Goal: Information Seeking & Learning: Learn about a topic

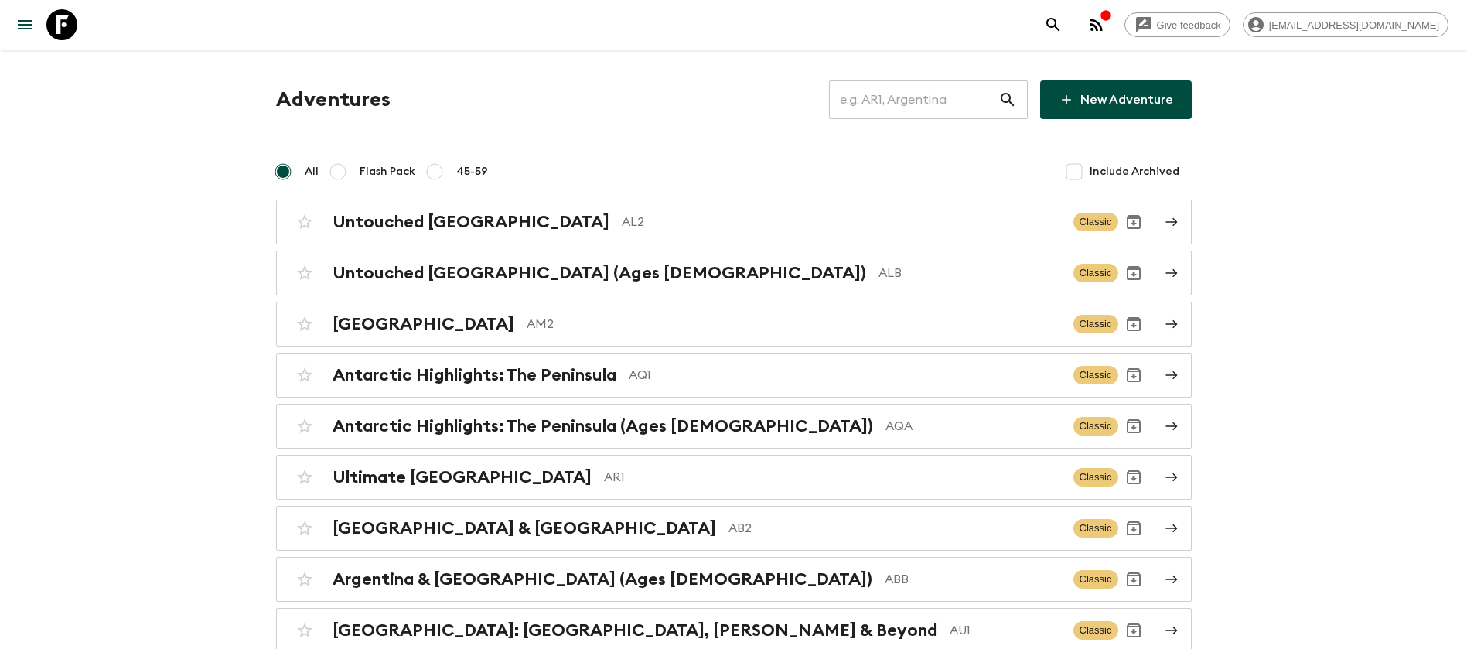
click at [957, 91] on input "text" at bounding box center [913, 99] width 169 height 43
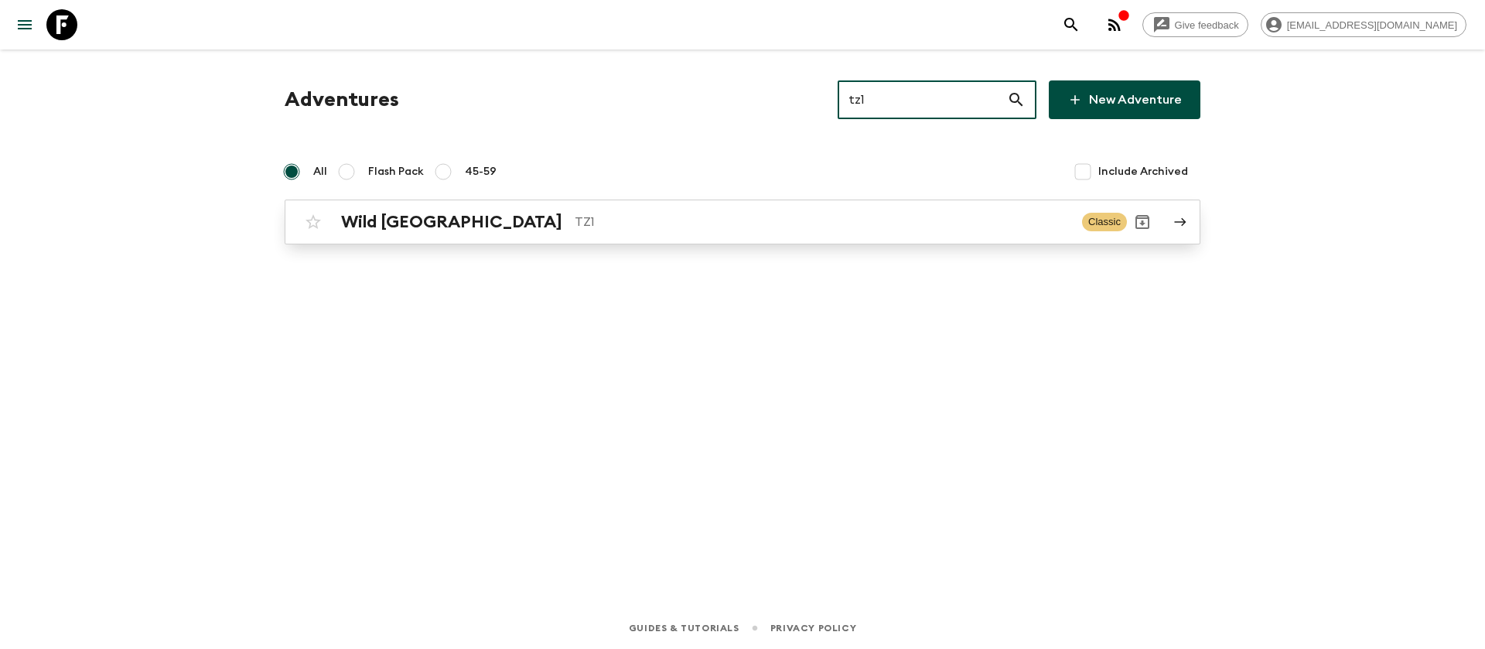
type input "tz1"
click at [575, 217] on p "TZ1" at bounding box center [822, 222] width 495 height 19
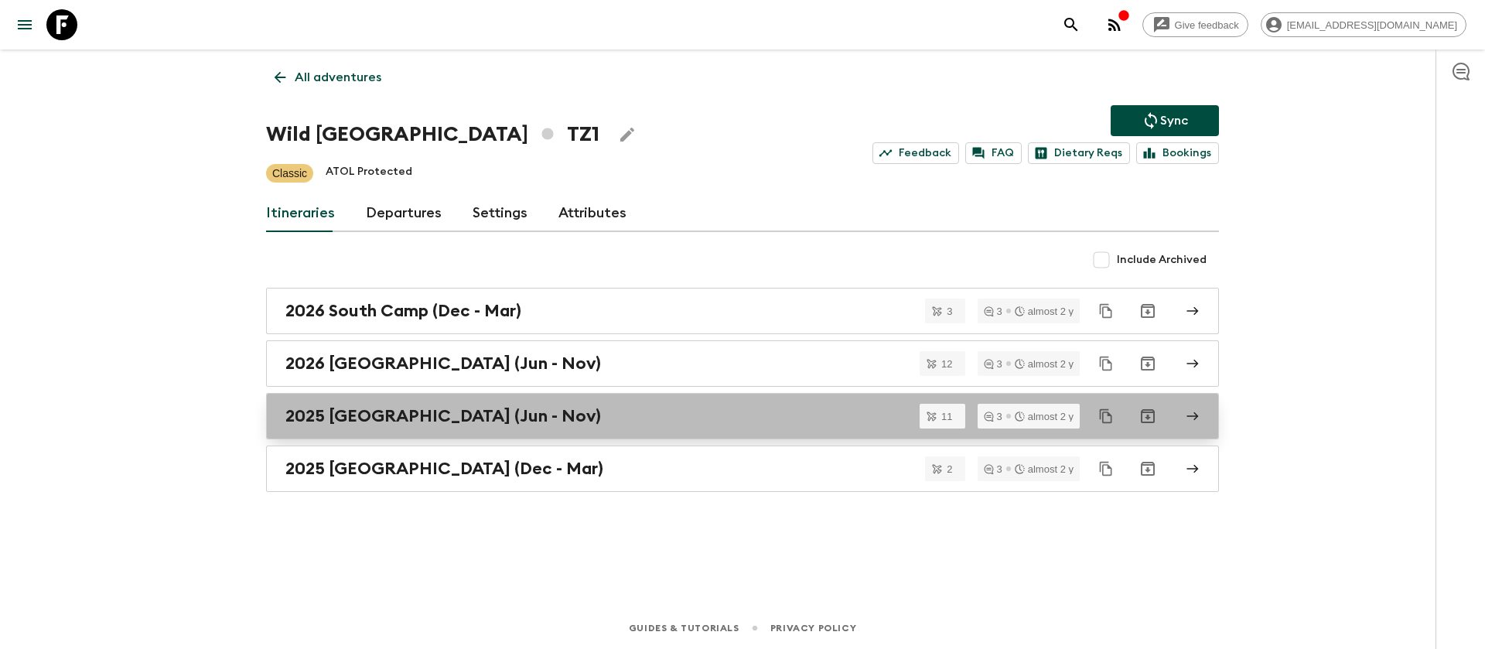
click at [442, 425] on h2 "2025 [GEOGRAPHIC_DATA] (Jun - Nov)" at bounding box center [442, 416] width 315 height 20
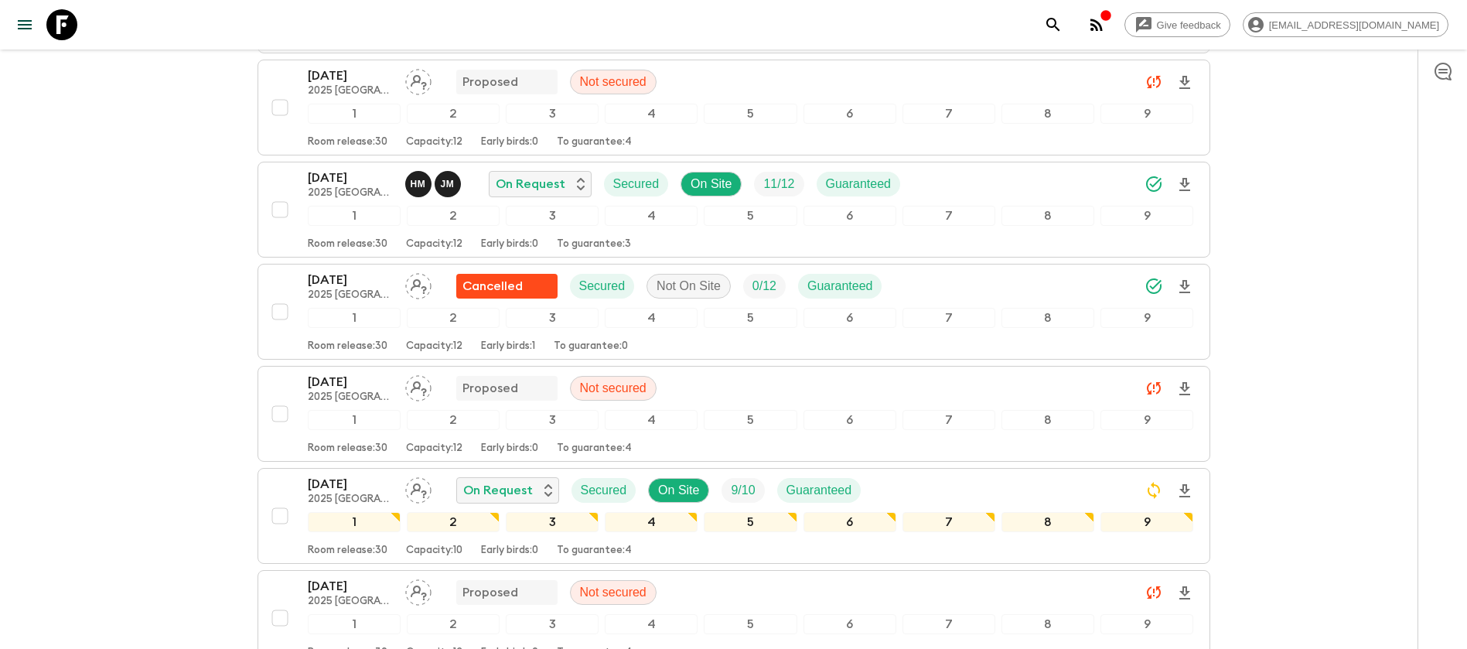
scroll to position [696, 0]
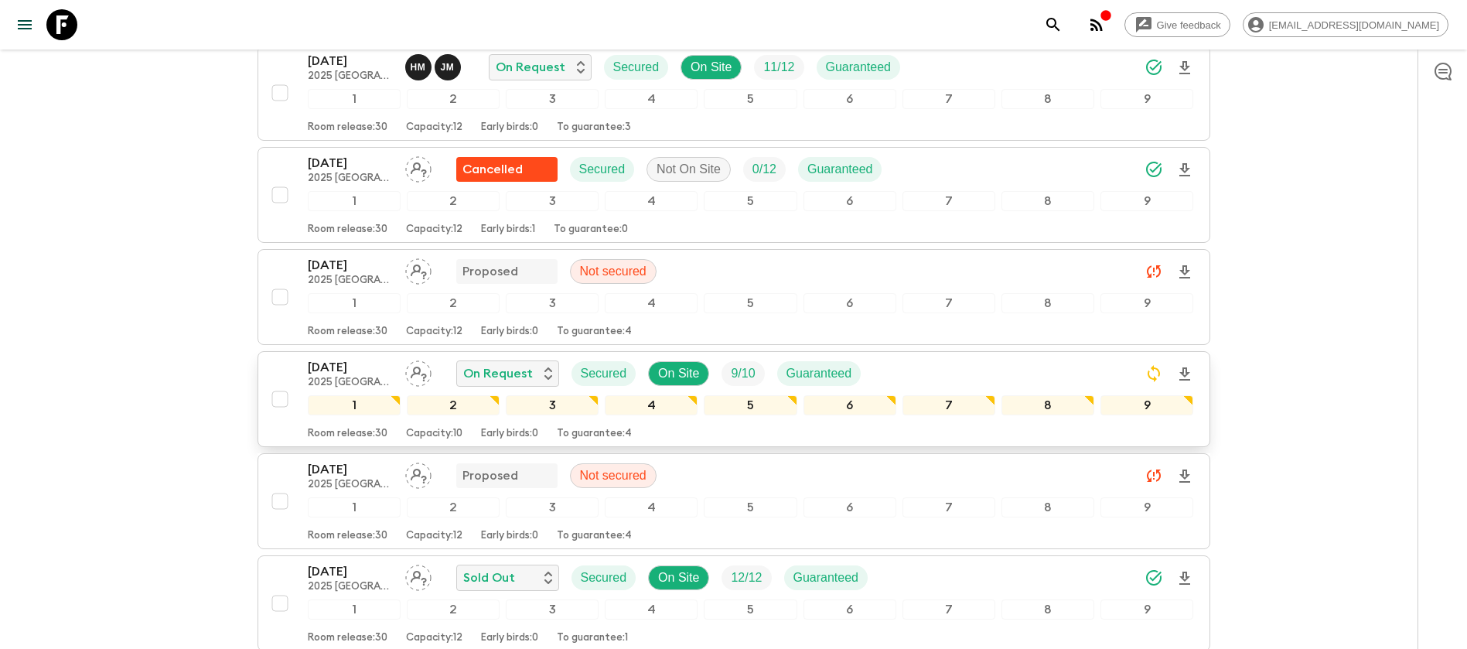
click at [346, 377] on p "2025 [GEOGRAPHIC_DATA] (Jun - Nov)" at bounding box center [350, 383] width 85 height 12
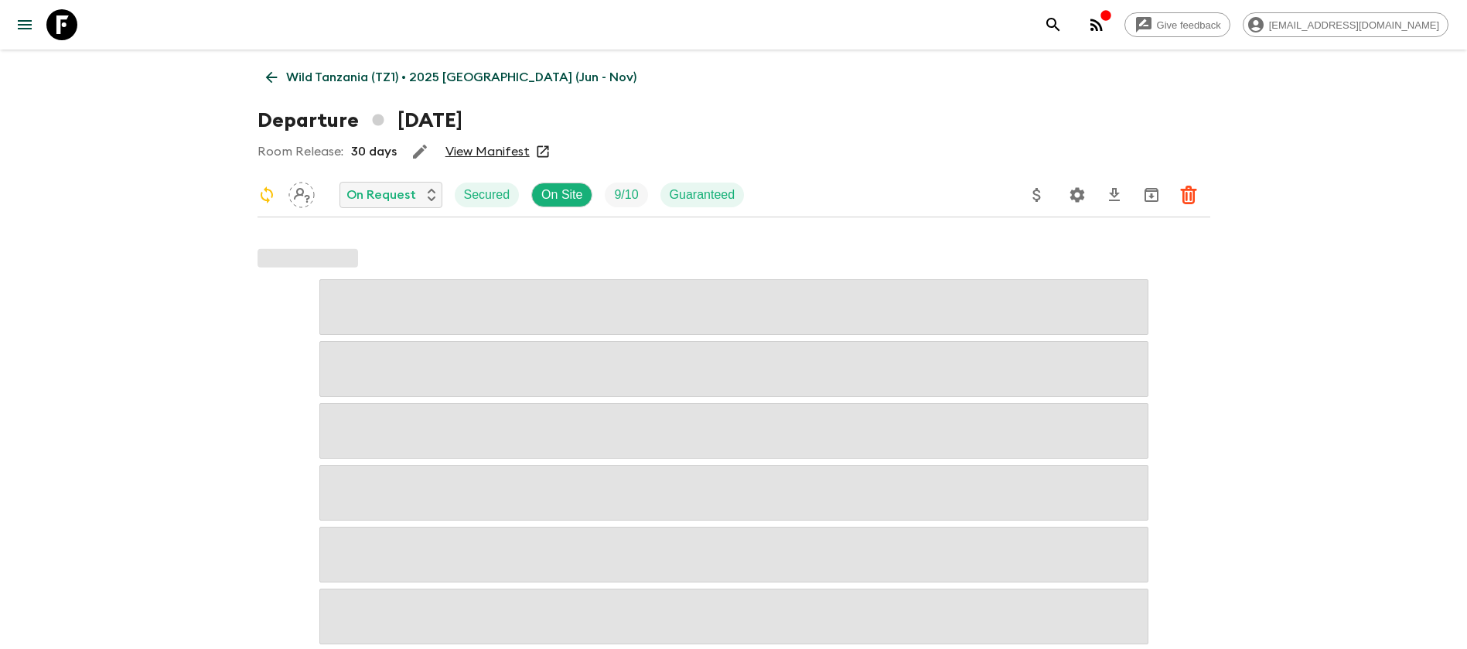
click at [499, 155] on link "View Manifest" at bounding box center [487, 151] width 84 height 15
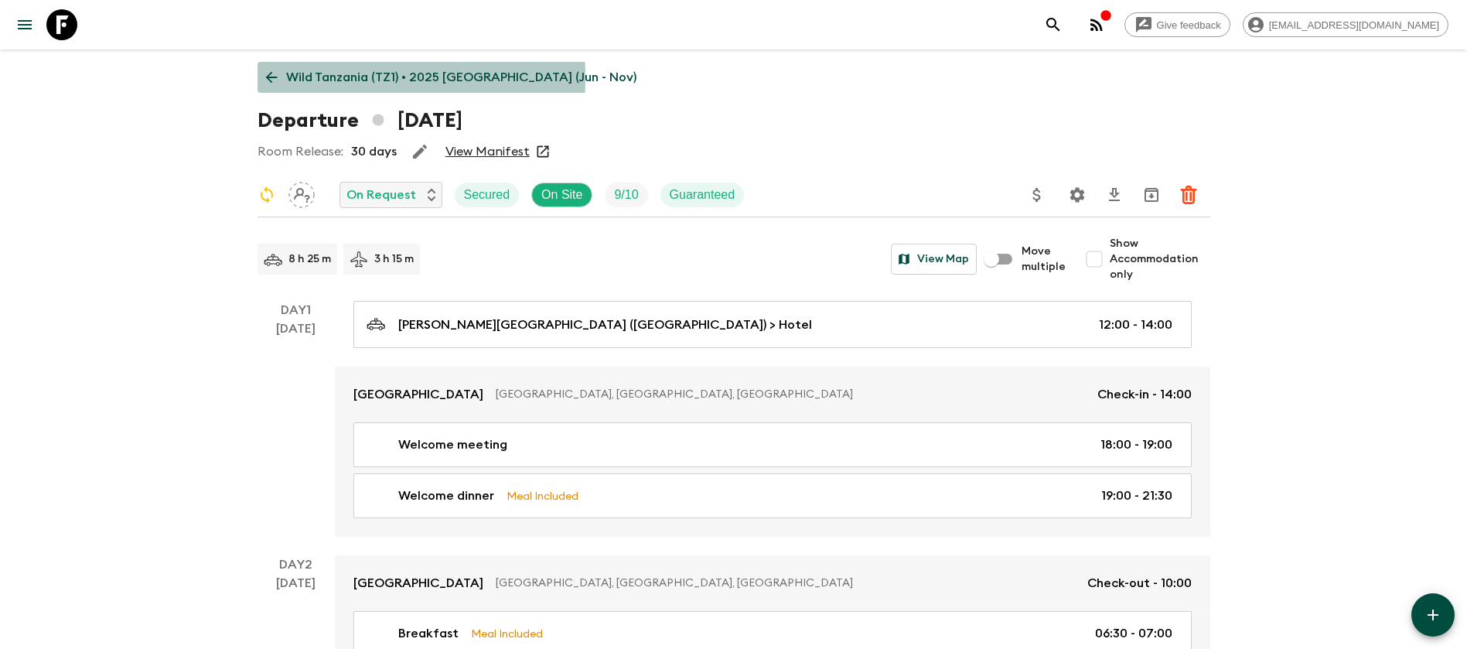
click at [271, 77] on icon at bounding box center [271, 78] width 12 height 12
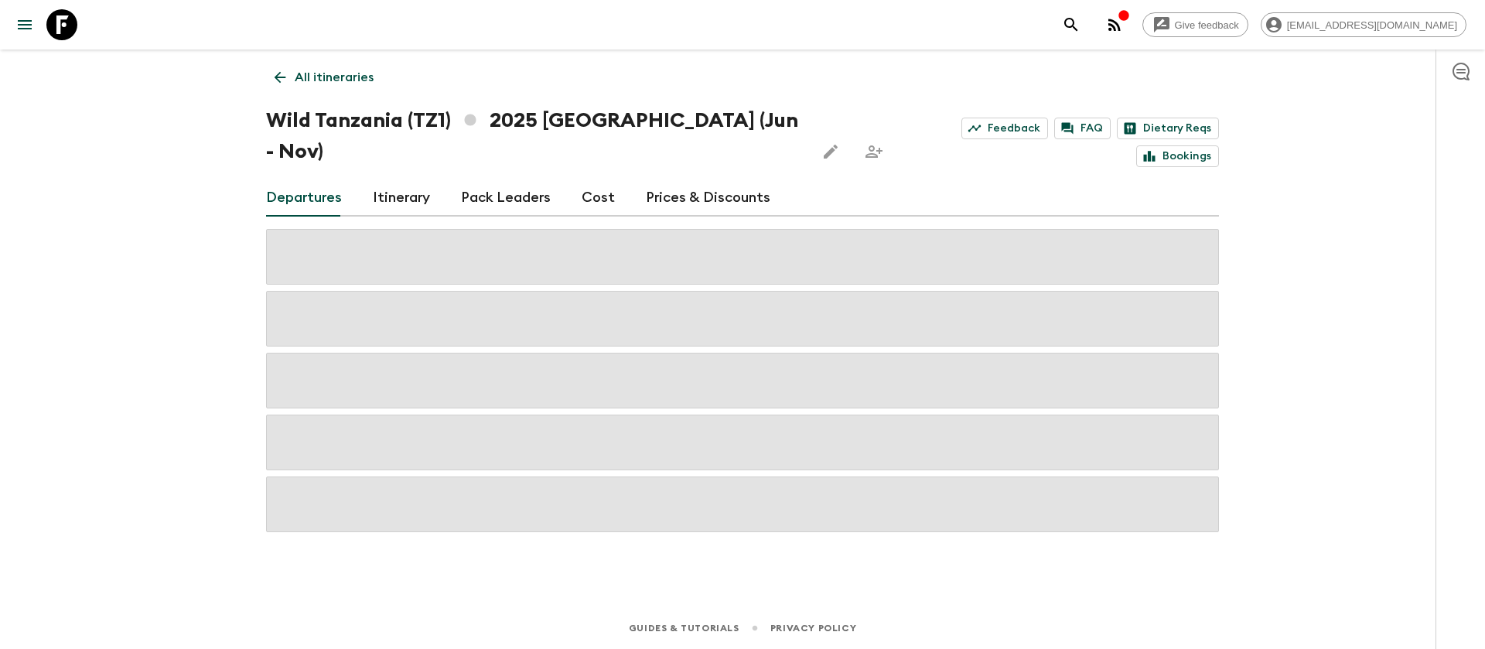
click at [609, 179] on div "Departures Itinerary Pack Leaders Cost Prices & Discounts" at bounding box center [742, 197] width 953 height 37
click at [592, 179] on link "Cost" at bounding box center [598, 197] width 33 height 37
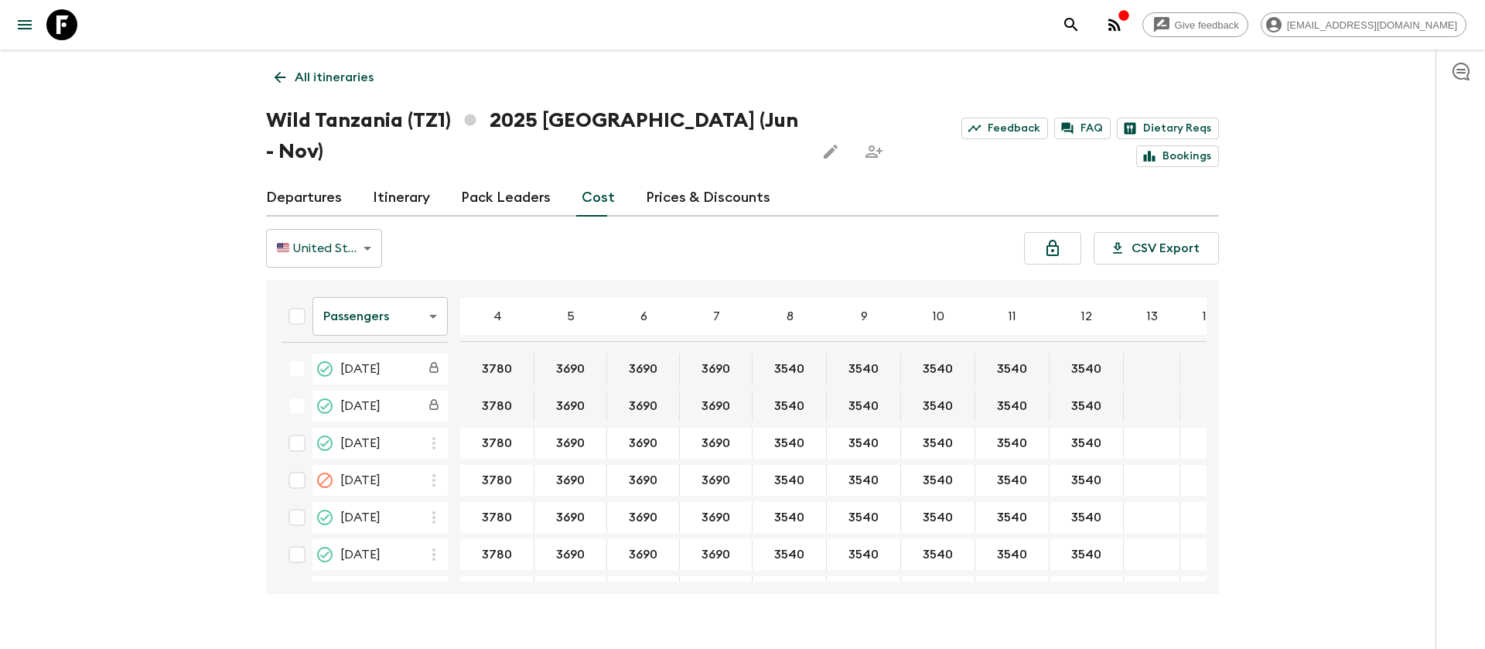
scroll to position [348, 0]
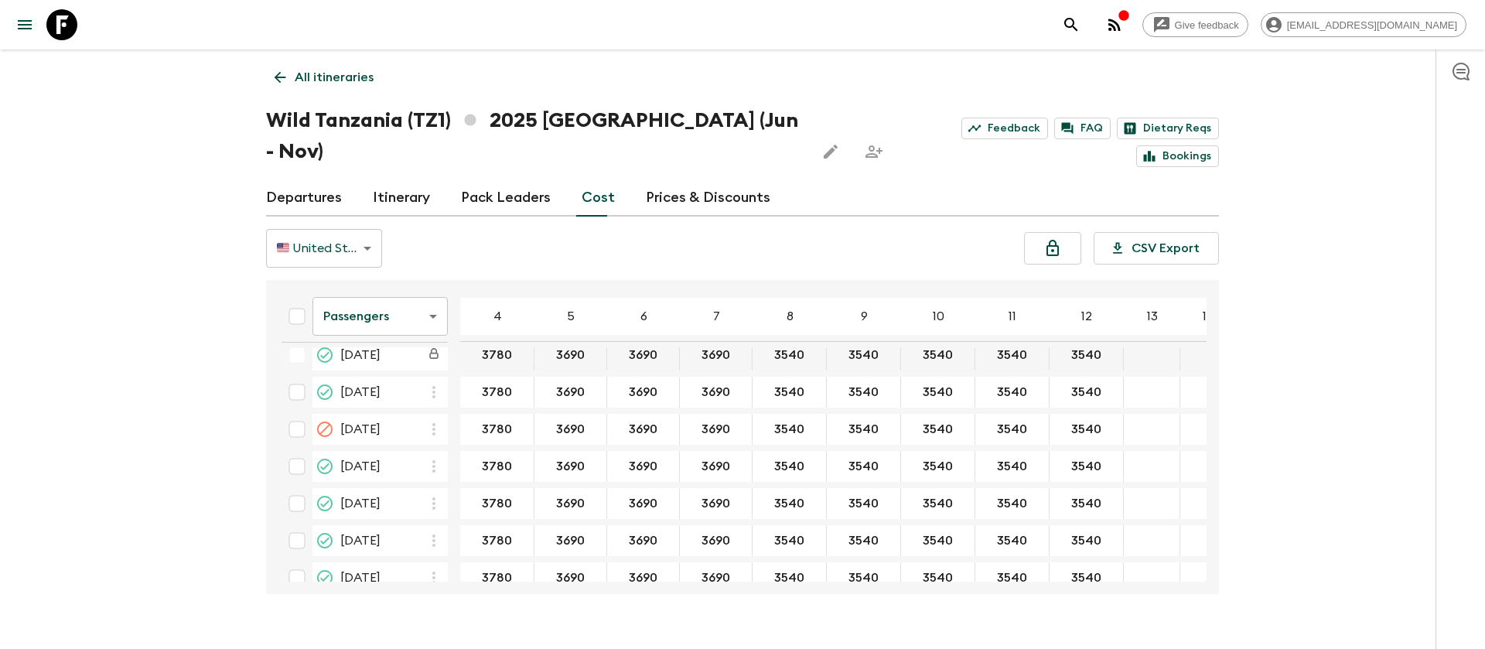
click at [387, 280] on body "Give feedback [EMAIL_ADDRESS][DOMAIN_NAME] All itineraries Wild [GEOGRAPHIC_DAT…" at bounding box center [742, 339] width 1485 height 679
click at [387, 344] on li "Extras" at bounding box center [379, 348] width 135 height 25
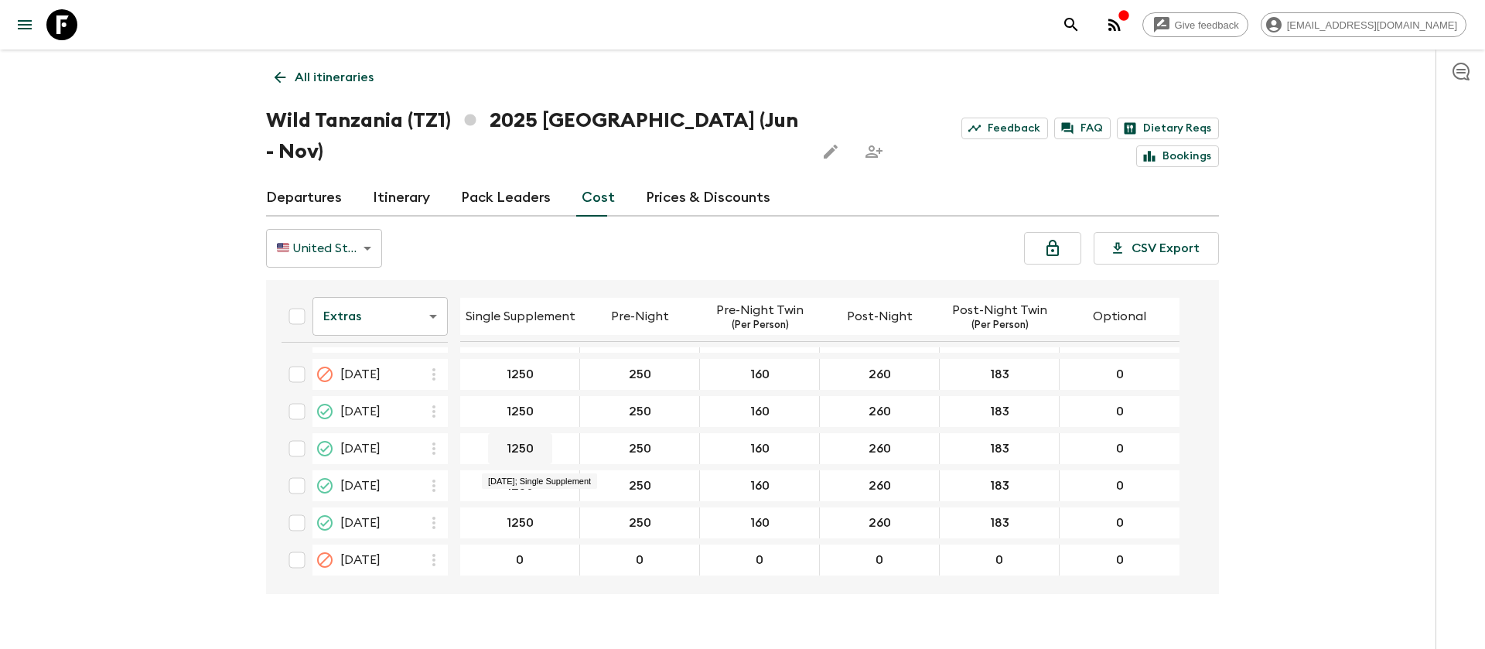
scroll to position [287, 0]
